Goal: Register for event/course

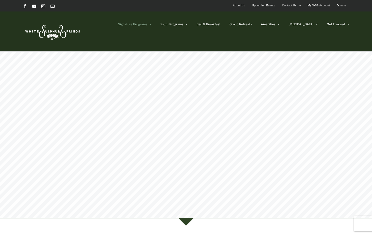
click at [152, 24] on icon "Main Menu" at bounding box center [151, 24] width 2 height 4
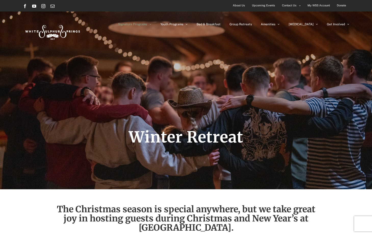
click at [268, 6] on span "Upcoming Events" at bounding box center [263, 5] width 23 height 7
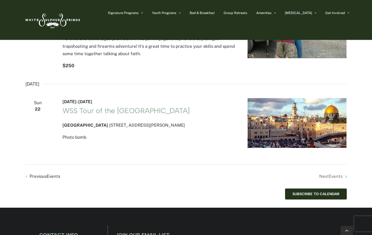
scroll to position [754, 0]
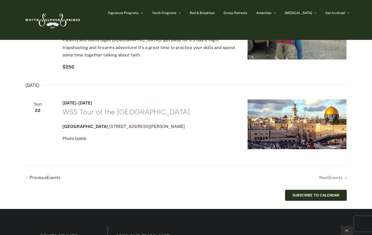
click at [328, 181] on li "Next Events" at bounding box center [266, 177] width 161 height 7
click at [327, 181] on li "Next Events" at bounding box center [266, 177] width 161 height 7
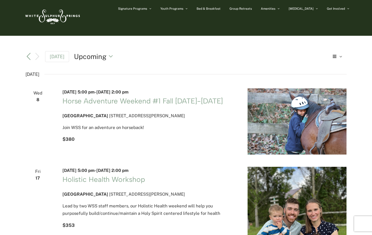
scroll to position [9, 0]
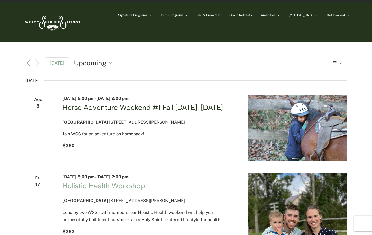
click at [127, 106] on link "Horse Adventure Weekend #1 Fall Wednesday-Friday" at bounding box center [143, 107] width 161 height 9
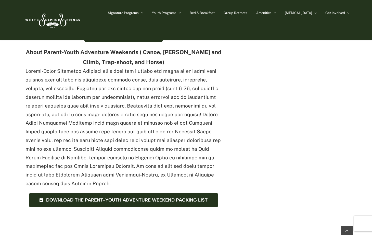
scroll to position [358, 0]
